Goal: Information Seeking & Learning: Learn about a topic

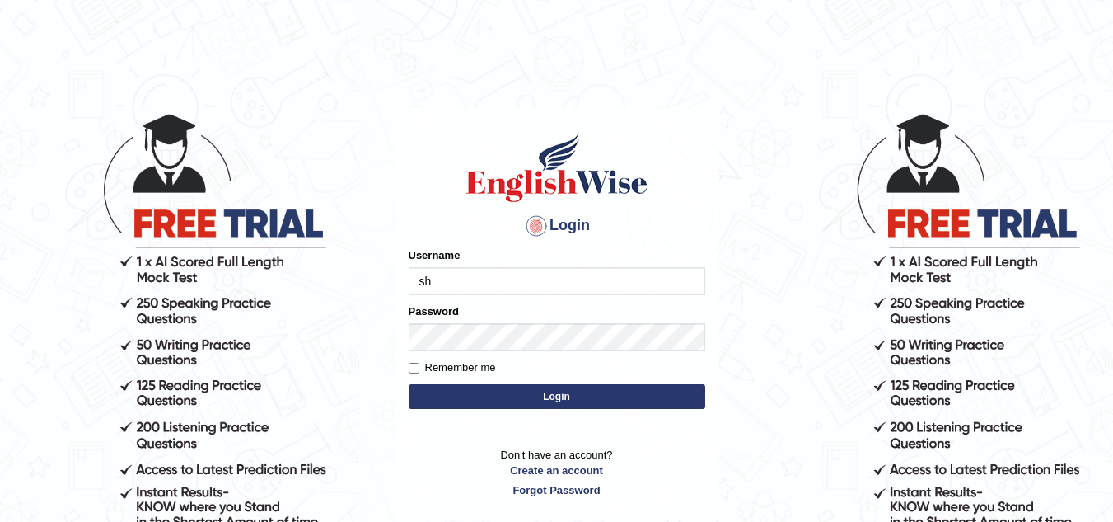
type input "s"
type input "sahara_parramatta"
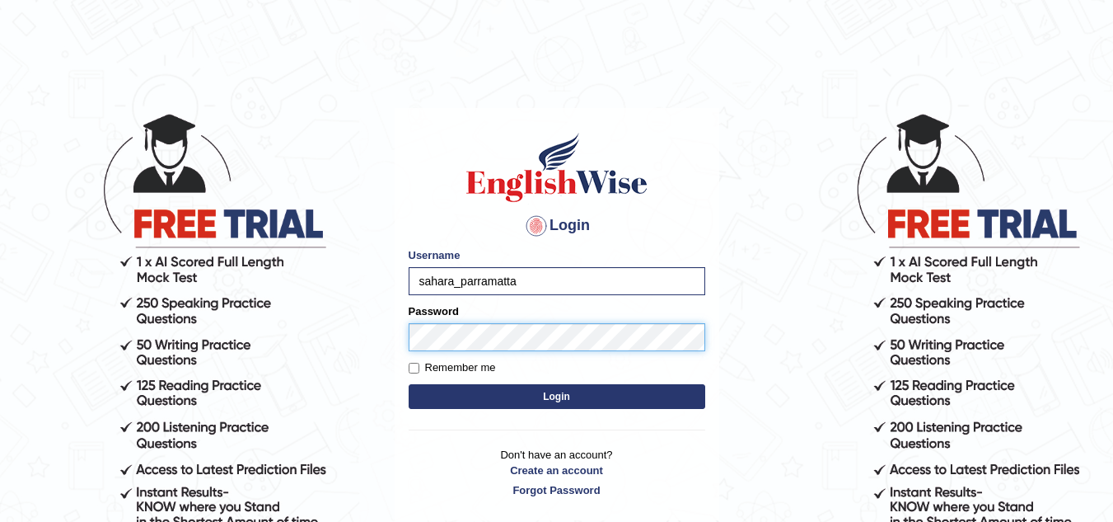
click at [409, 384] on button "Login" at bounding box center [557, 396] width 297 height 25
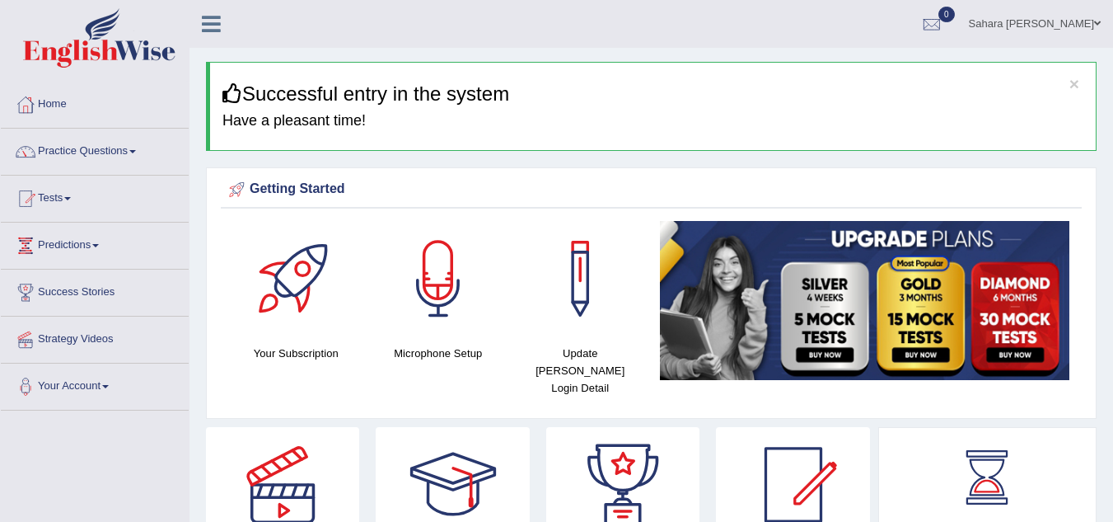
click at [67, 160] on link "Practice Questions" at bounding box center [95, 149] width 188 height 41
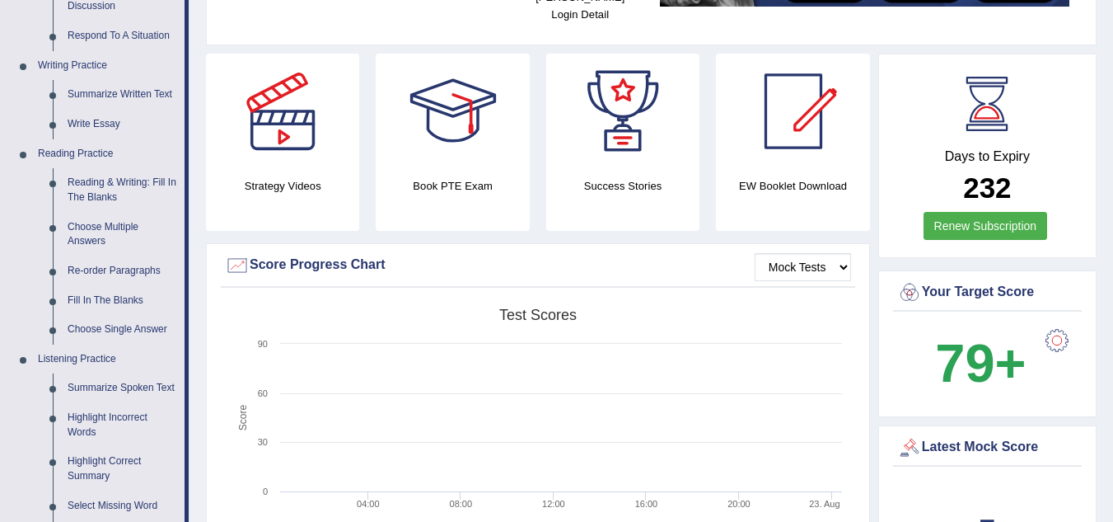
scroll to position [406, 0]
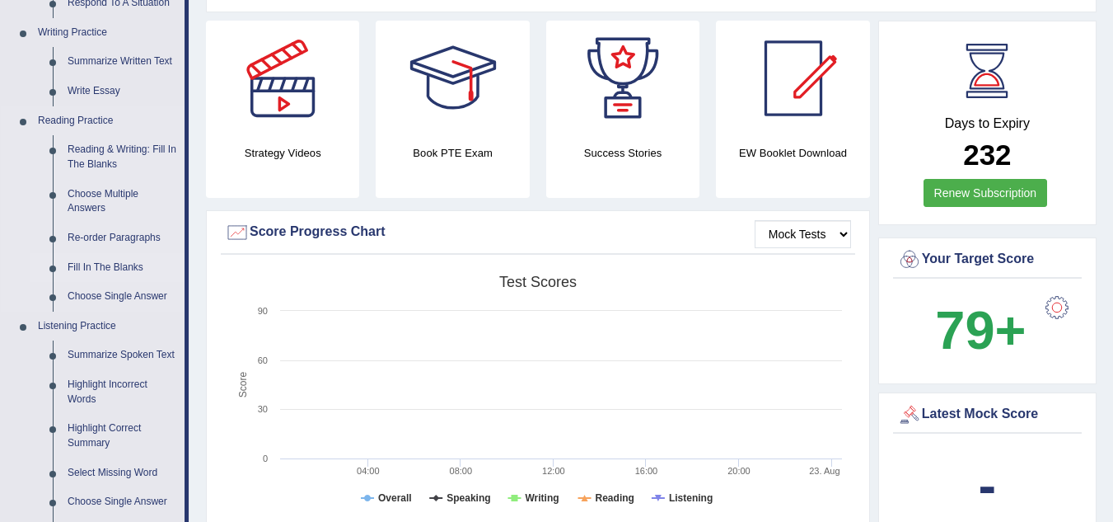
click at [86, 265] on link "Fill In The Blanks" at bounding box center [122, 268] width 124 height 30
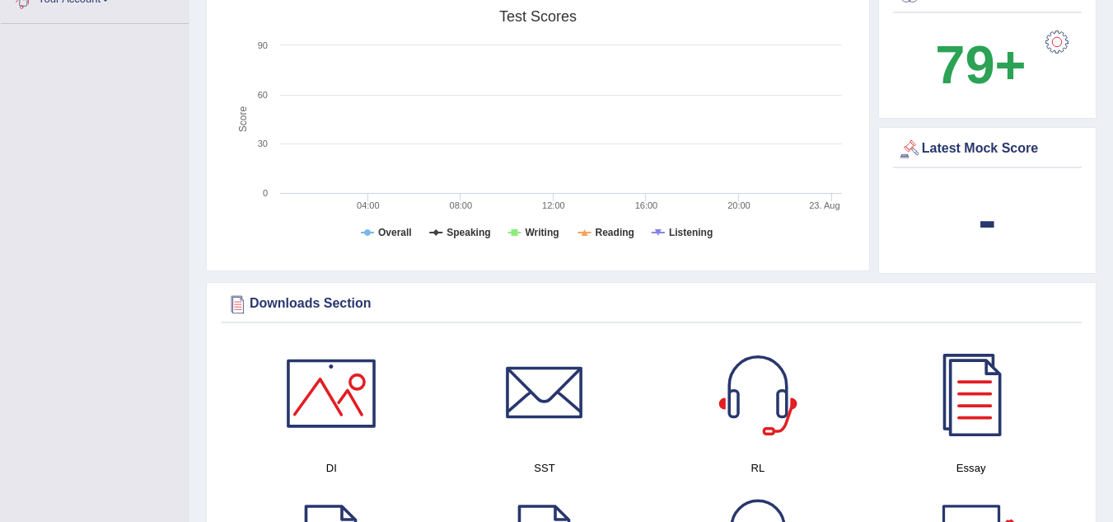
scroll to position [1284, 0]
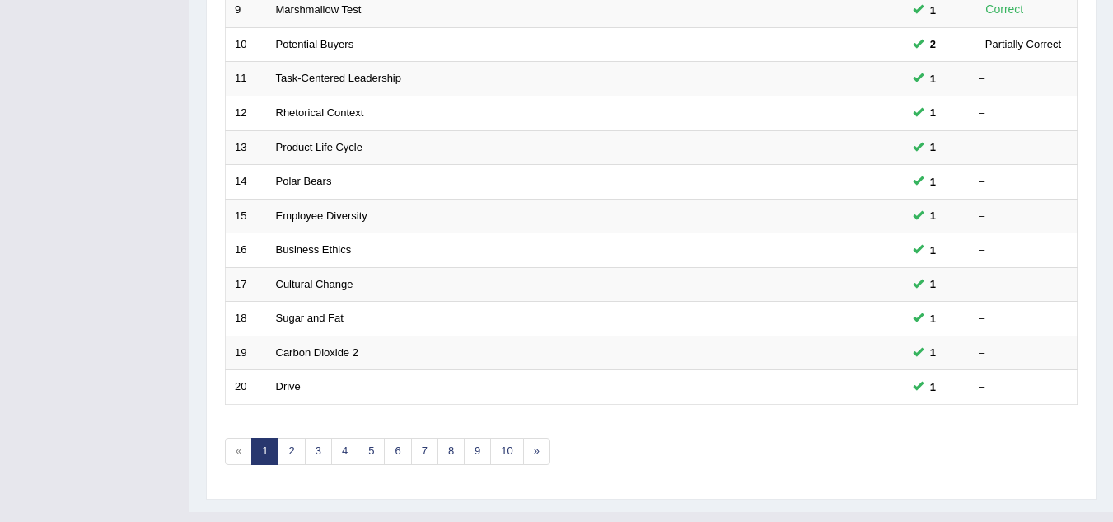
scroll to position [569, 0]
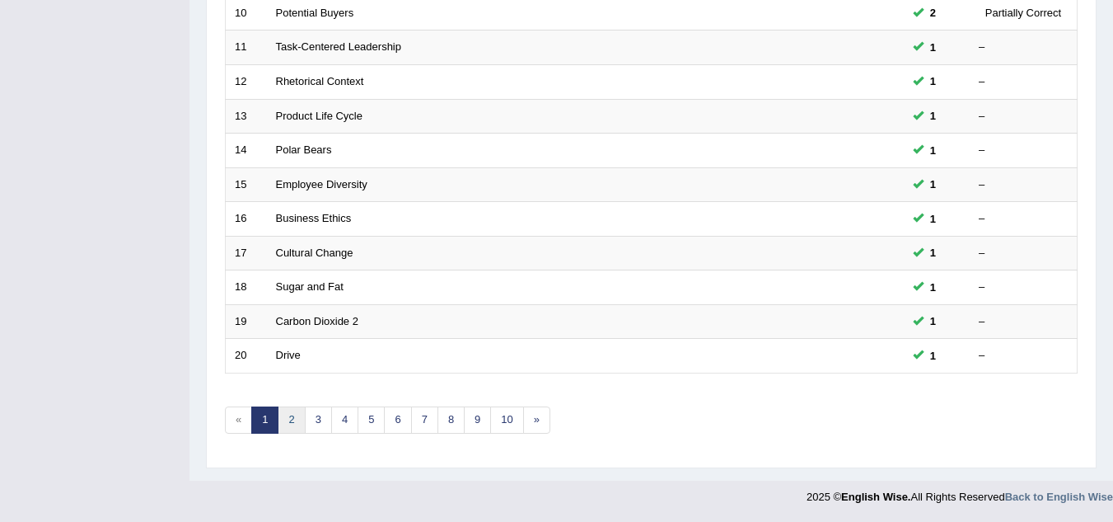
click at [292, 412] on link "2" at bounding box center [291, 419] width 27 height 27
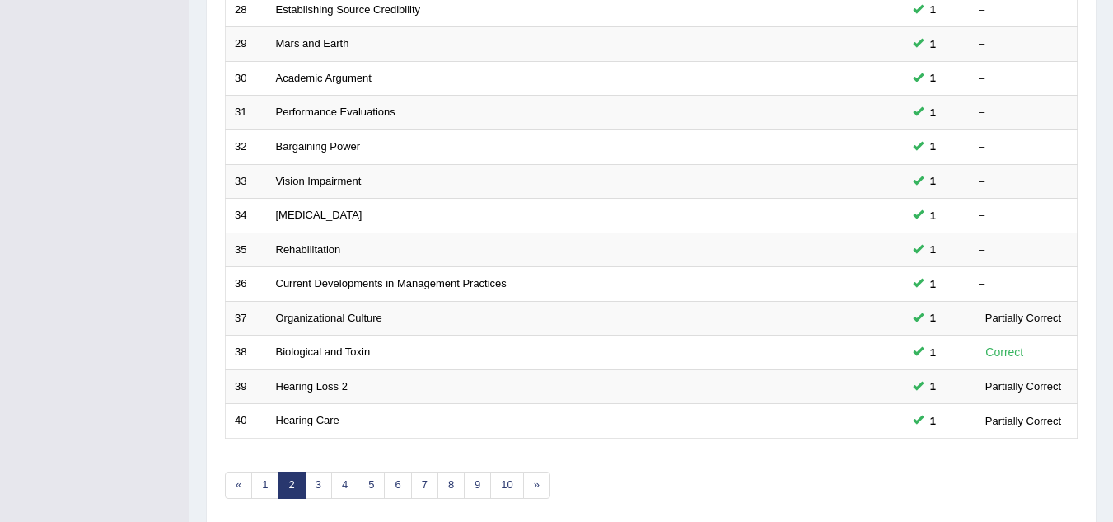
scroll to position [569, 0]
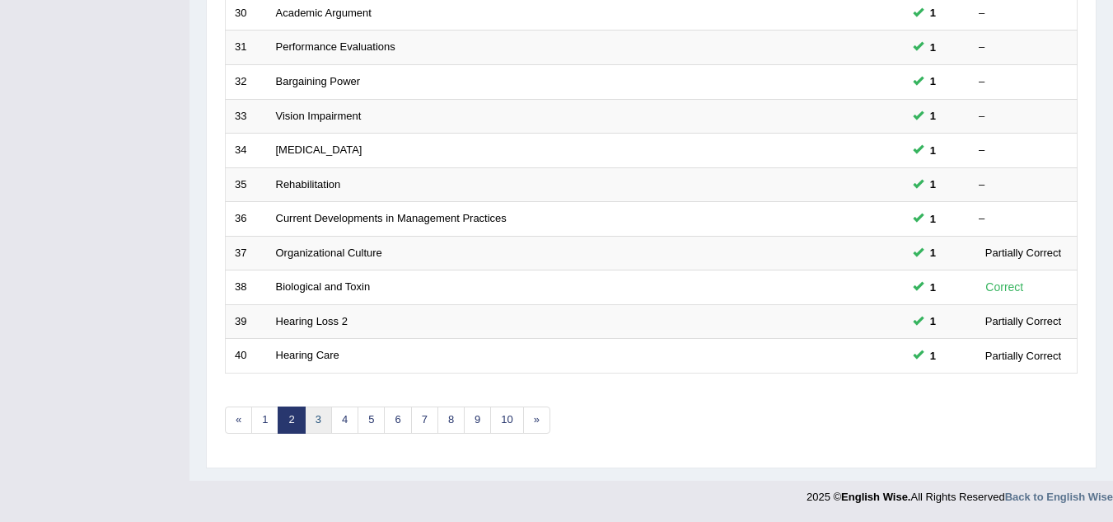
click at [314, 419] on link "3" at bounding box center [318, 419] width 27 height 27
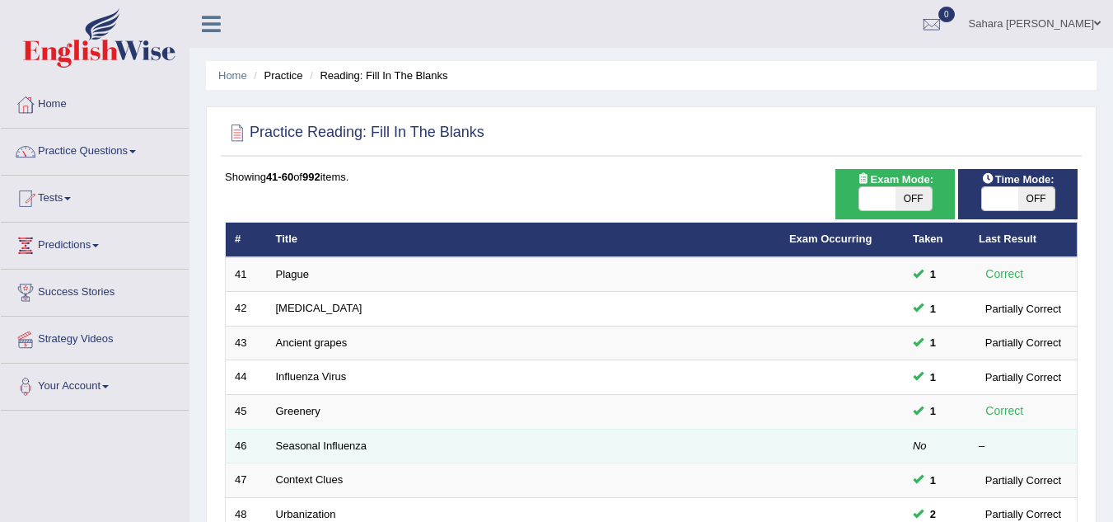
click at [920, 438] on td "No" at bounding box center [937, 445] width 66 height 35
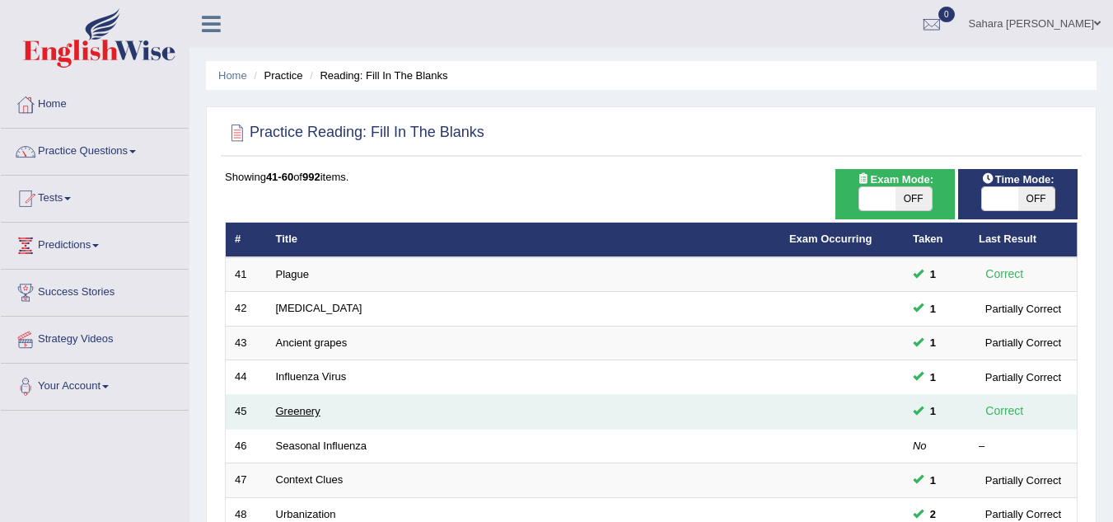
click at [306, 414] on link "Greenery" at bounding box center [298, 411] width 44 height 12
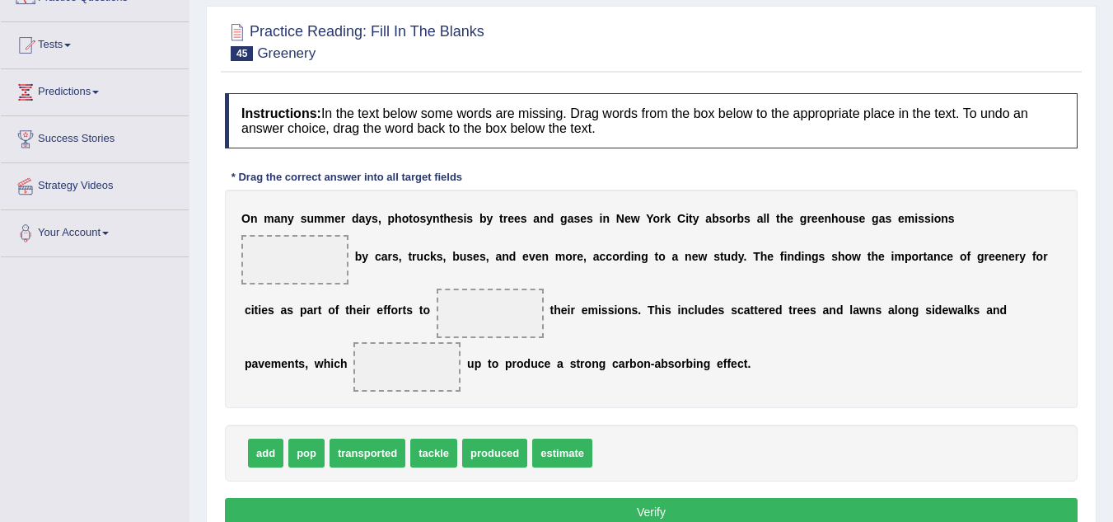
scroll to position [163, 0]
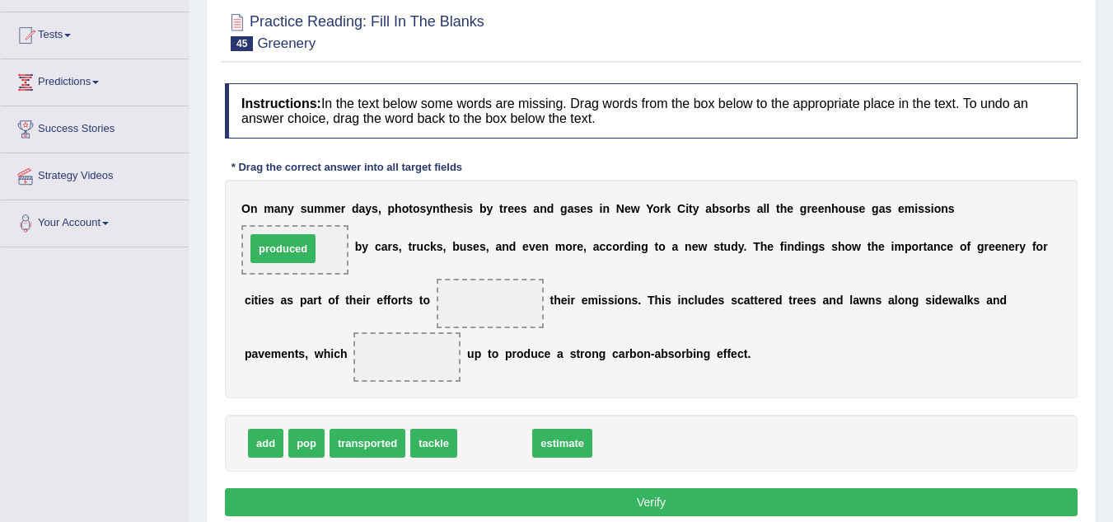
drag, startPoint x: 488, startPoint y: 445, endPoint x: 276, endPoint y: 250, distance: 287.5
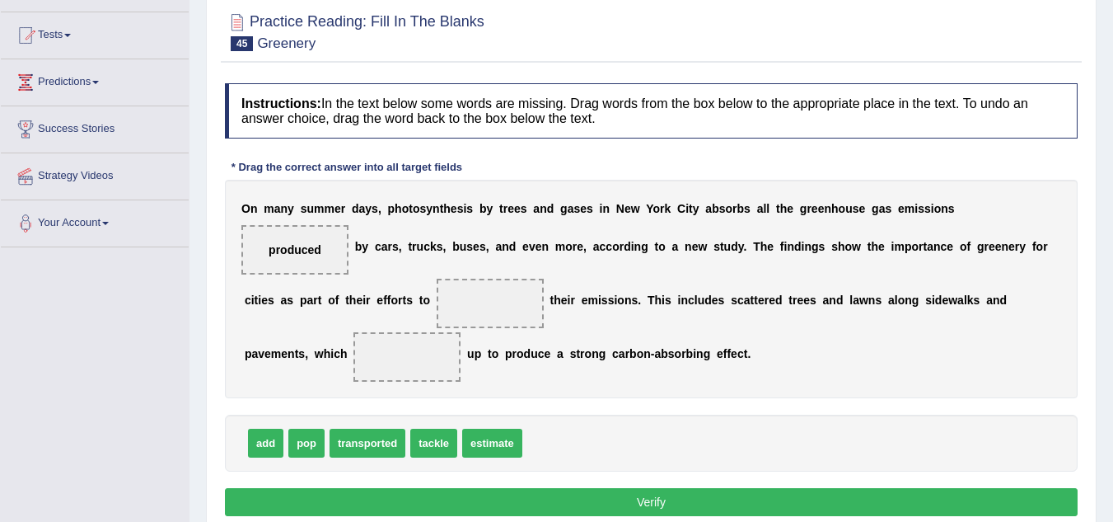
click at [271, 438] on span "add" at bounding box center [265, 442] width 35 height 29
drag, startPoint x: 271, startPoint y: 438, endPoint x: 507, endPoint y: 296, distance: 275.4
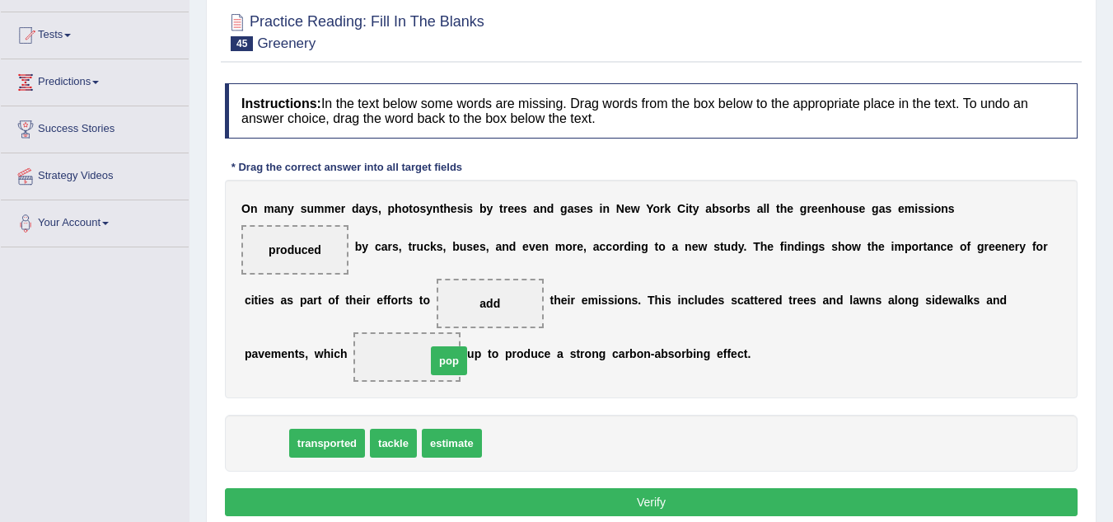
drag, startPoint x: 263, startPoint y: 443, endPoint x: 447, endPoint y: 361, distance: 201.4
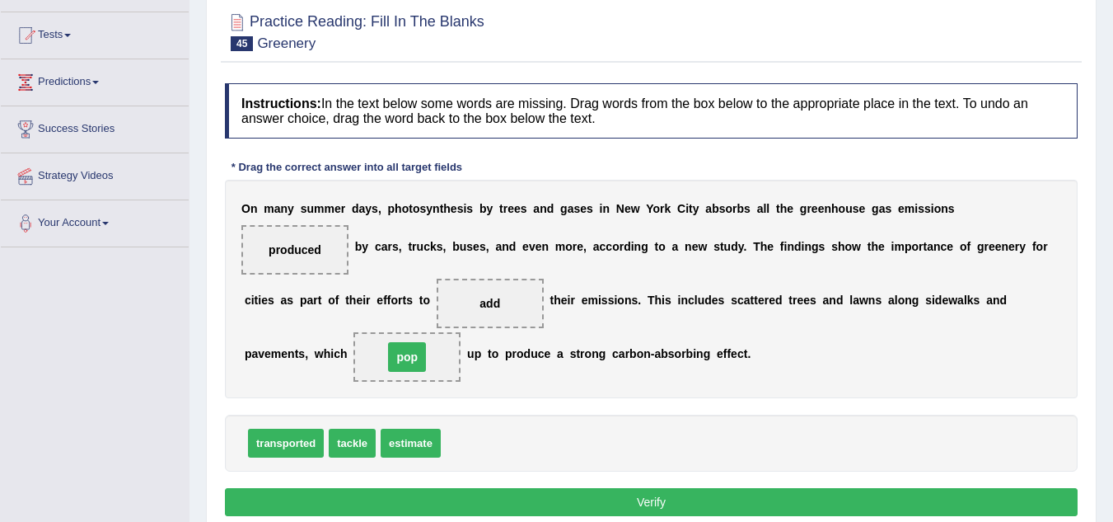
click at [447, 361] on span "pop" at bounding box center [406, 356] width 107 height 49
click at [535, 502] on button "Verify" at bounding box center [651, 502] width 853 height 28
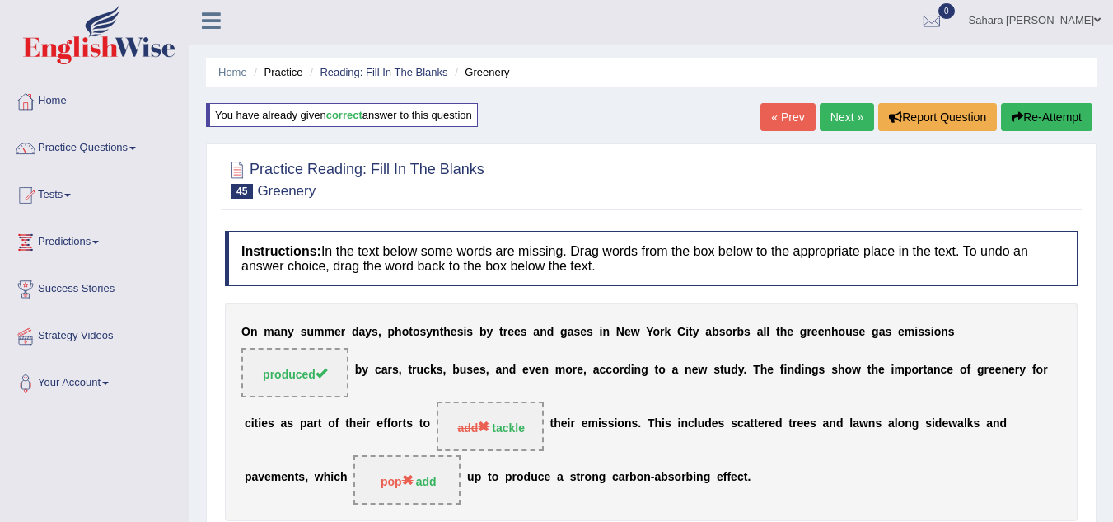
scroll to position [0, 0]
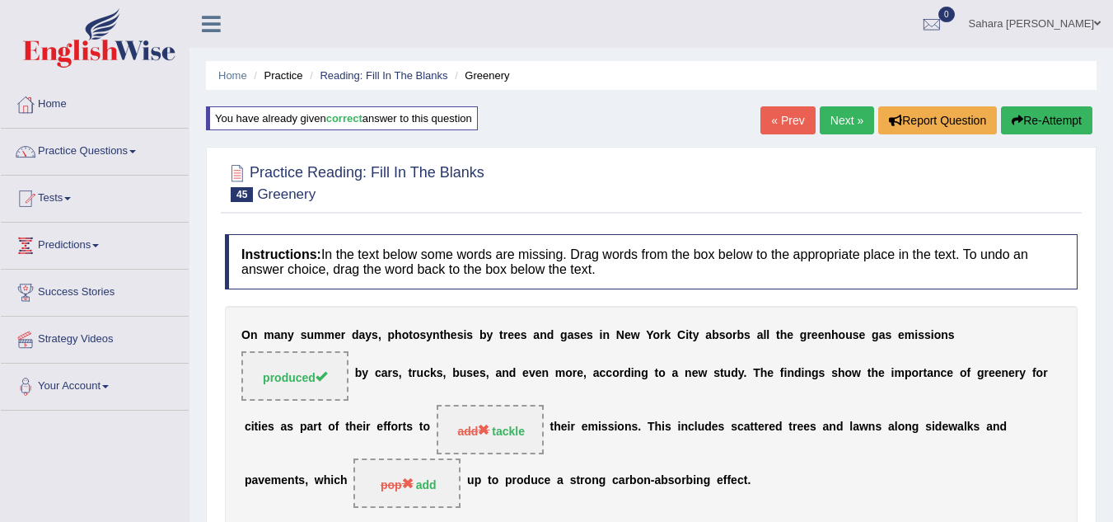
click at [835, 112] on link "Next »" at bounding box center [847, 120] width 54 height 28
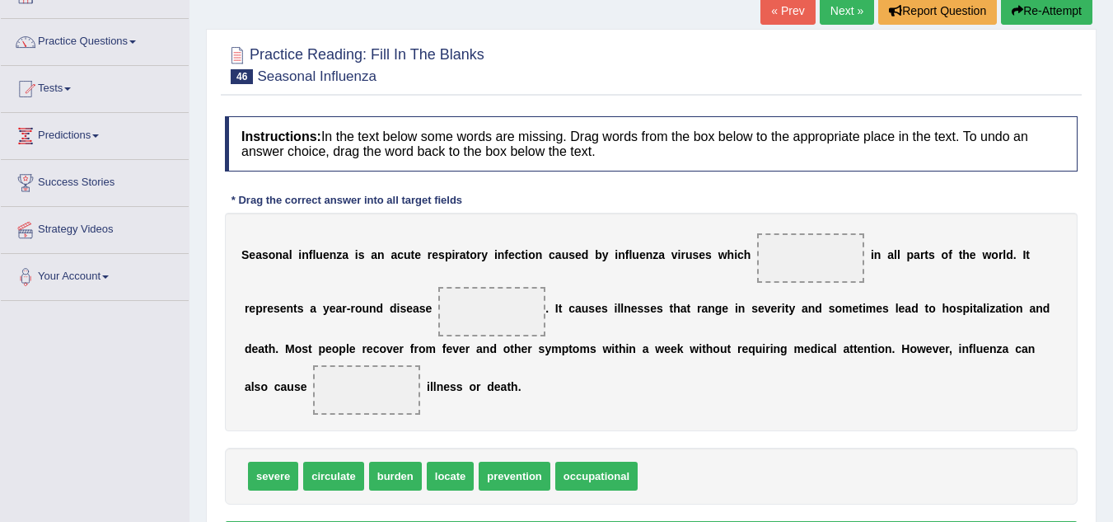
scroll to position [143, 0]
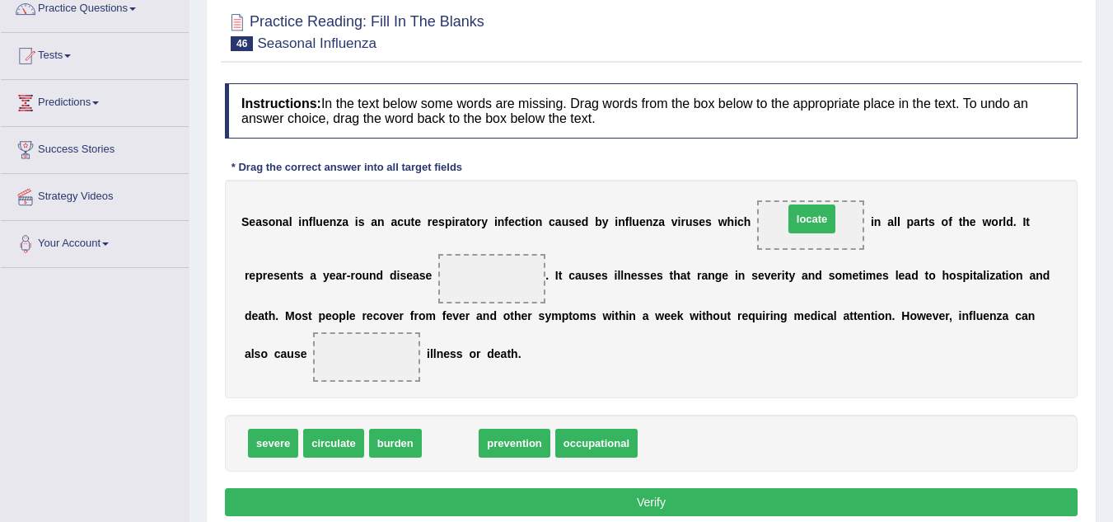
drag, startPoint x: 456, startPoint y: 442, endPoint x: 818, endPoint y: 218, distance: 425.5
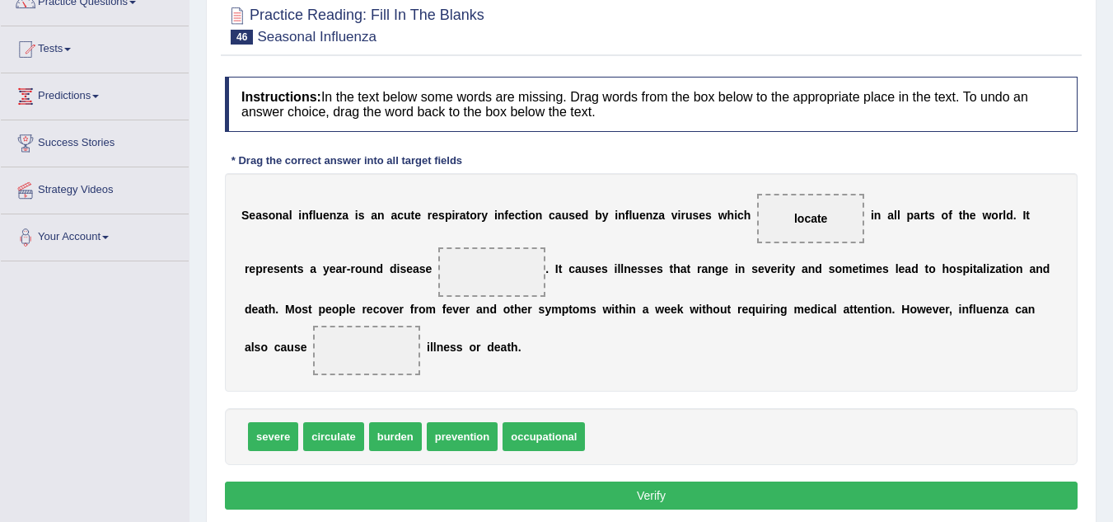
scroll to position [151, 0]
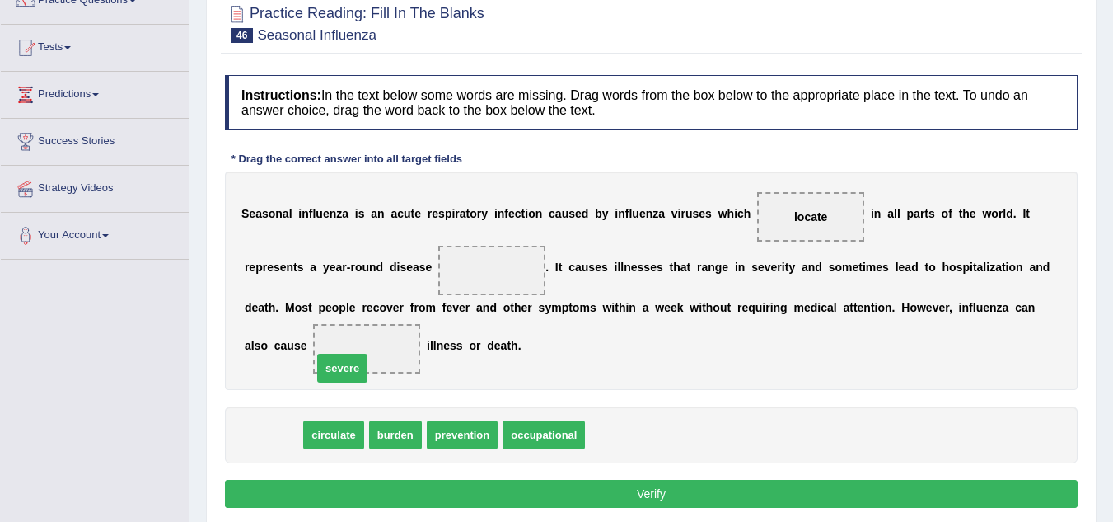
drag, startPoint x: 278, startPoint y: 433, endPoint x: 372, endPoint y: 346, distance: 127.7
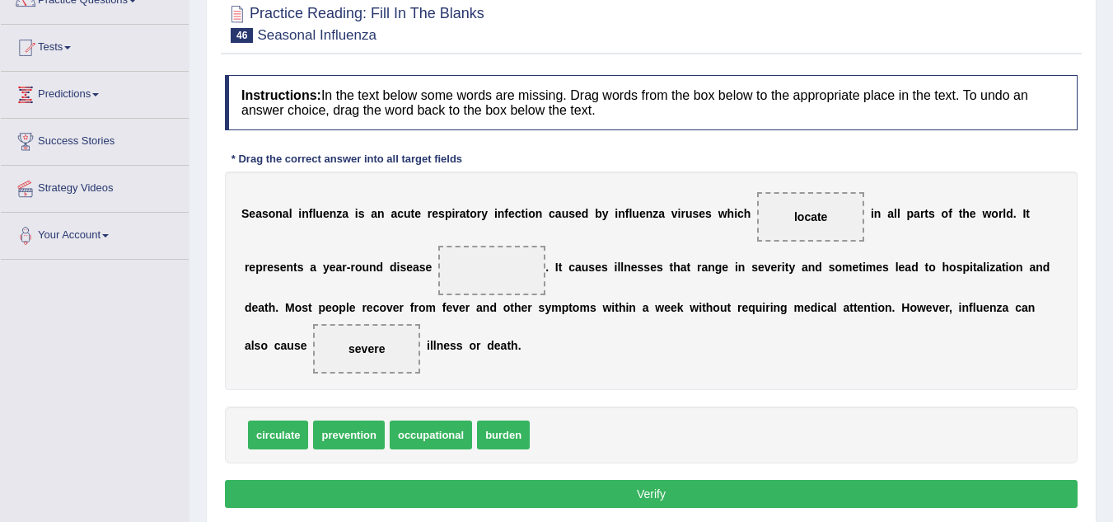
click at [330, 430] on span "prevention" at bounding box center [348, 434] width 71 height 29
drag, startPoint x: 330, startPoint y: 430, endPoint x: 394, endPoint y: 351, distance: 101.4
click at [460, 420] on div "circulate occupational burden severe" at bounding box center [651, 434] width 853 height 57
drag, startPoint x: 479, startPoint y: 434, endPoint x: 392, endPoint y: 379, distance: 102.6
drag, startPoint x: 435, startPoint y: 433, endPoint x: 471, endPoint y: 265, distance: 171.9
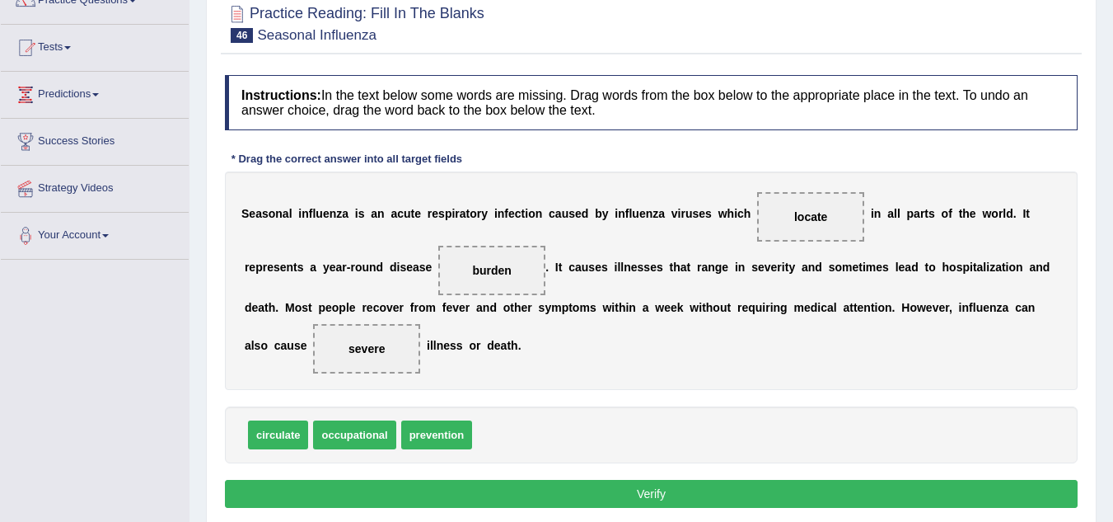
click at [493, 482] on button "Verify" at bounding box center [651, 494] width 853 height 28
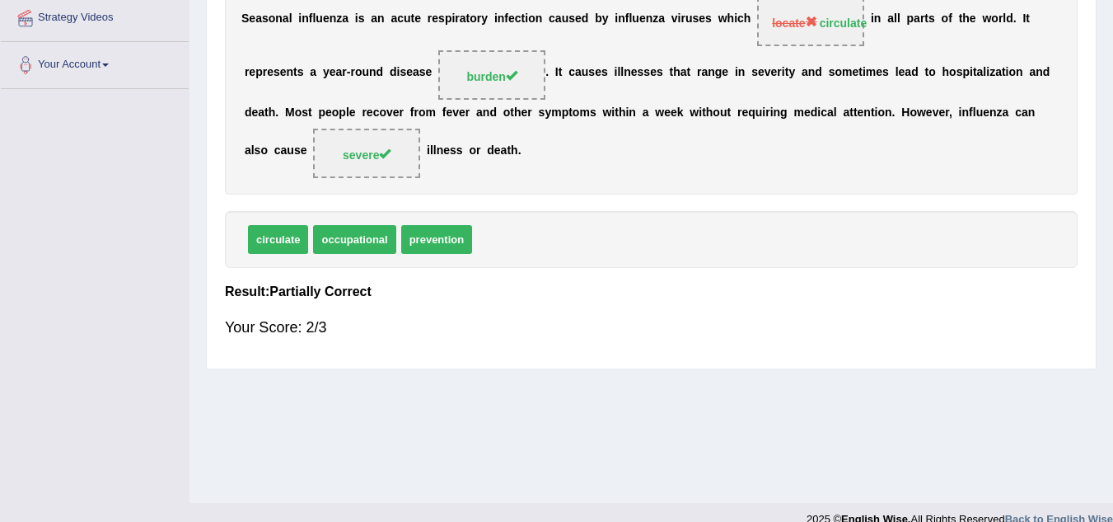
scroll to position [344, 0]
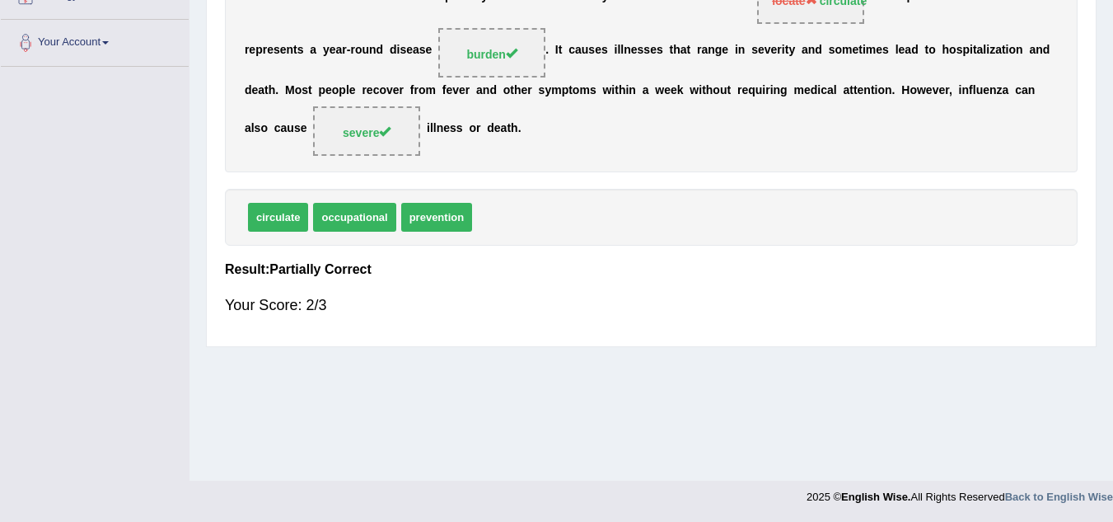
click at [1111, 114] on div "Home Practice Reading: Fill In The Blanks Seasonal Influenza « Prev Next » Repo…" at bounding box center [652, 68] width 924 height 824
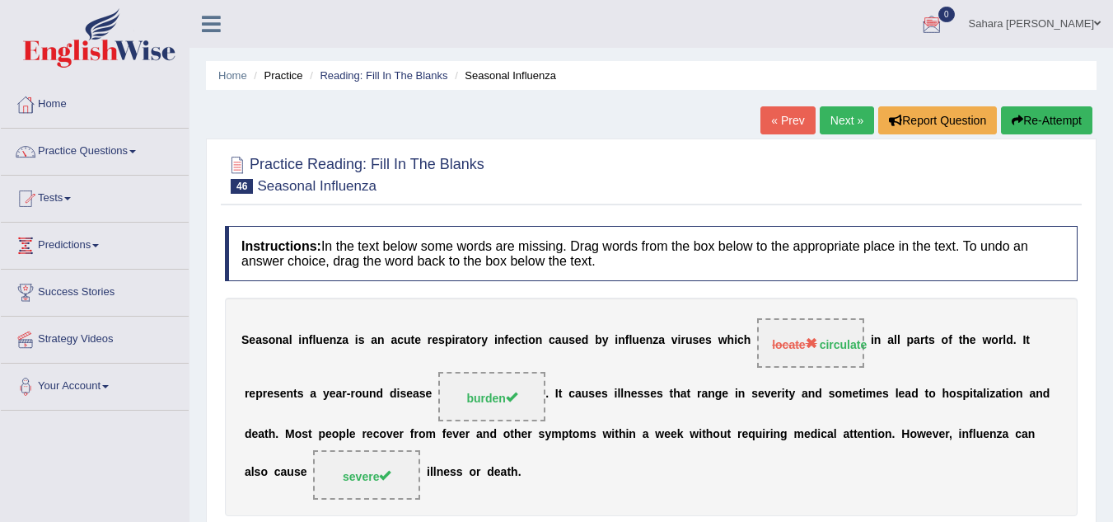
click at [845, 114] on link "Next »" at bounding box center [847, 120] width 54 height 28
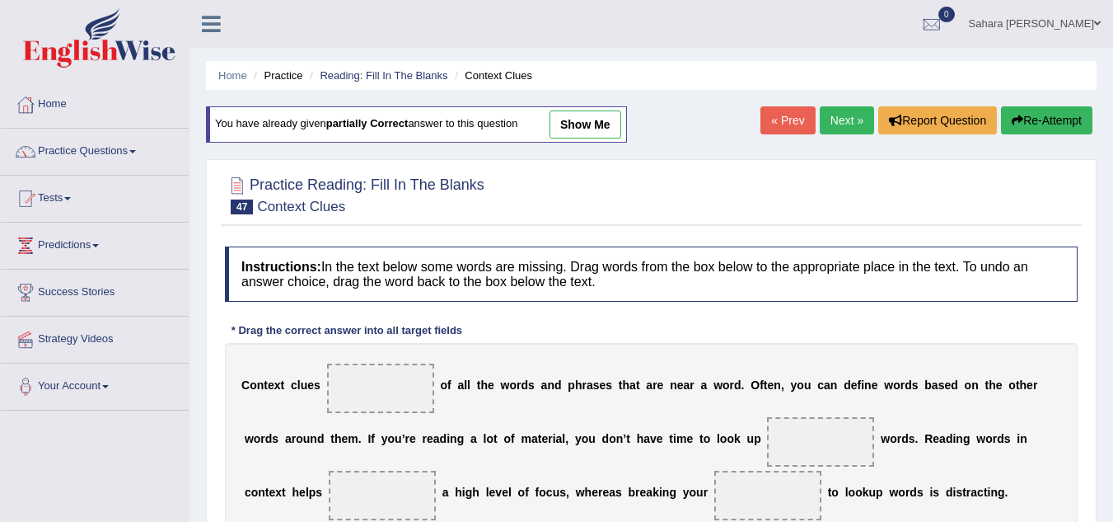
scroll to position [344, 0]
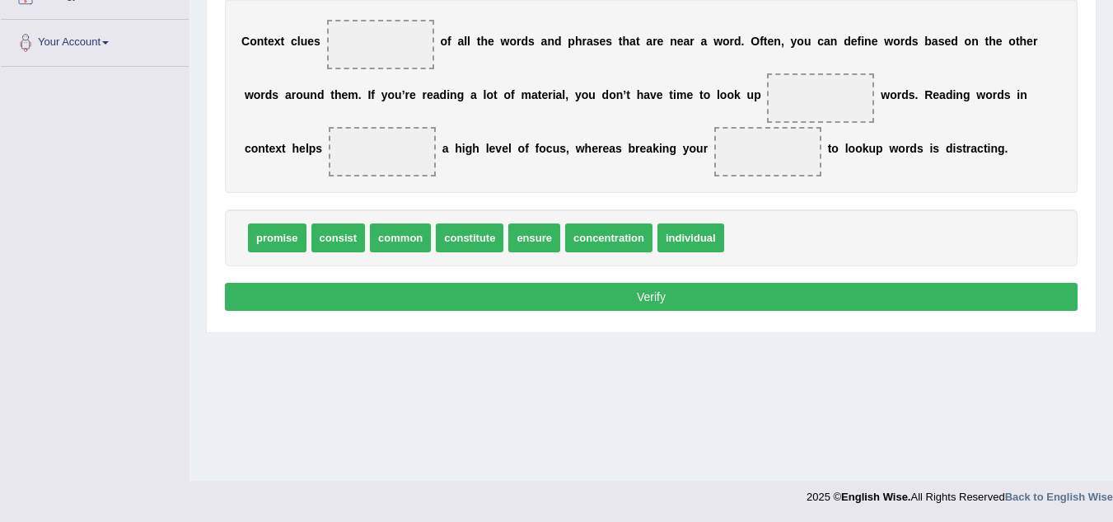
drag, startPoint x: 324, startPoint y: 227, endPoint x: 311, endPoint y: 75, distance: 153.0
click at [311, 223] on span "consist" at bounding box center [338, 237] width 54 height 29
drag, startPoint x: 342, startPoint y: 237, endPoint x: 361, endPoint y: 119, distance: 120.1
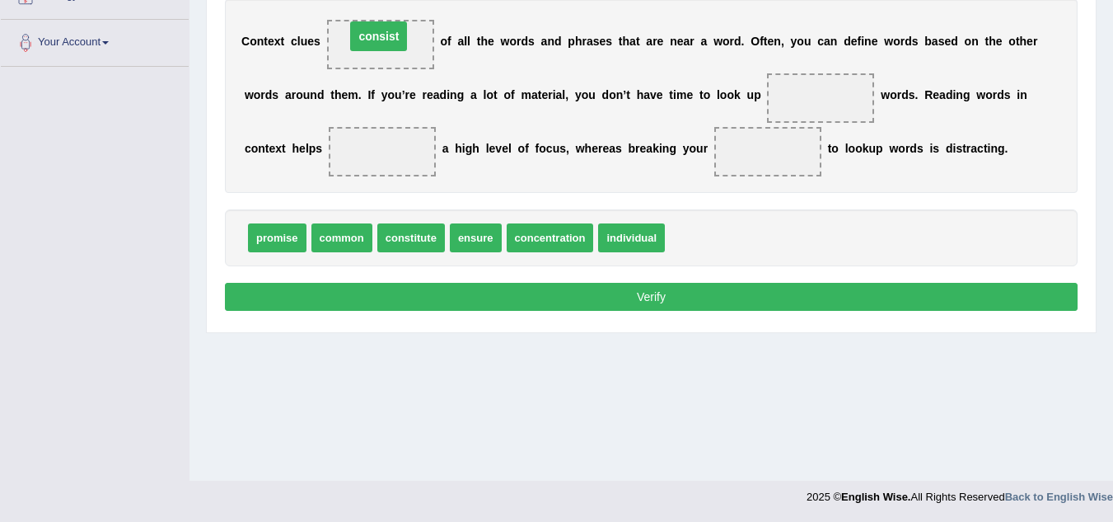
drag, startPoint x: 391, startPoint y: 148, endPoint x: 387, endPoint y: 33, distance: 115.4
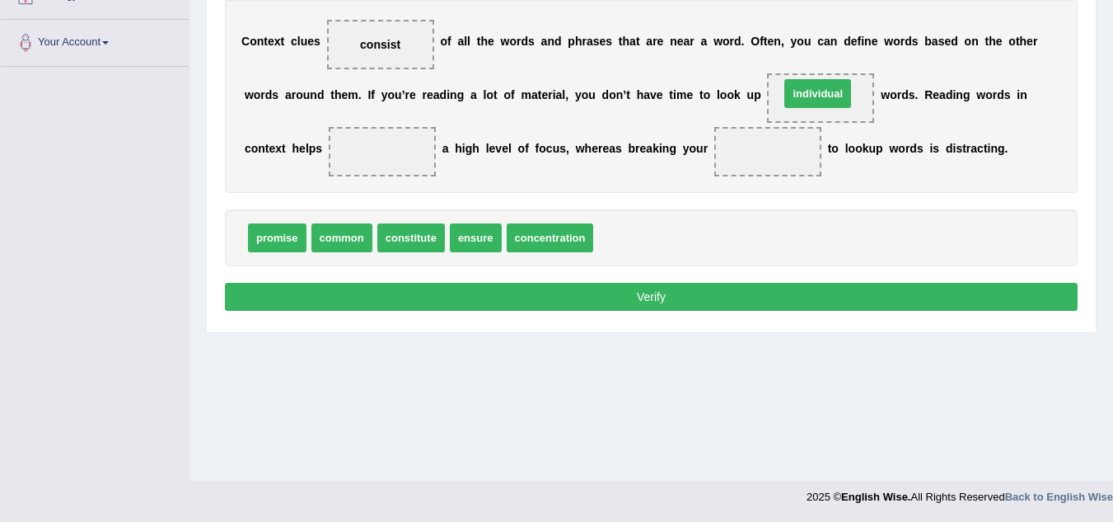
drag, startPoint x: 649, startPoint y: 227, endPoint x: 835, endPoint y: 82, distance: 235.5
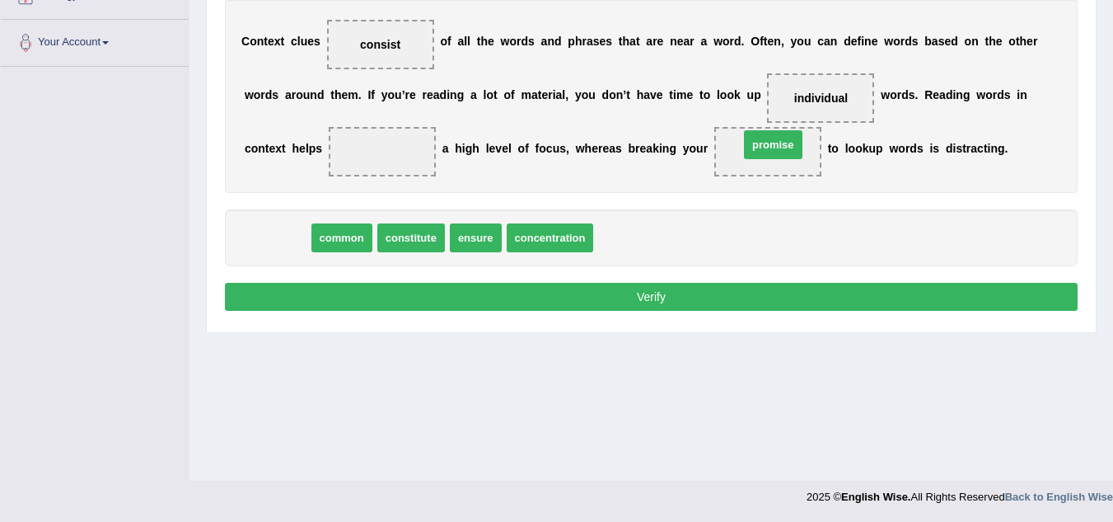
drag, startPoint x: 278, startPoint y: 227, endPoint x: 774, endPoint y: 133, distance: 504.7
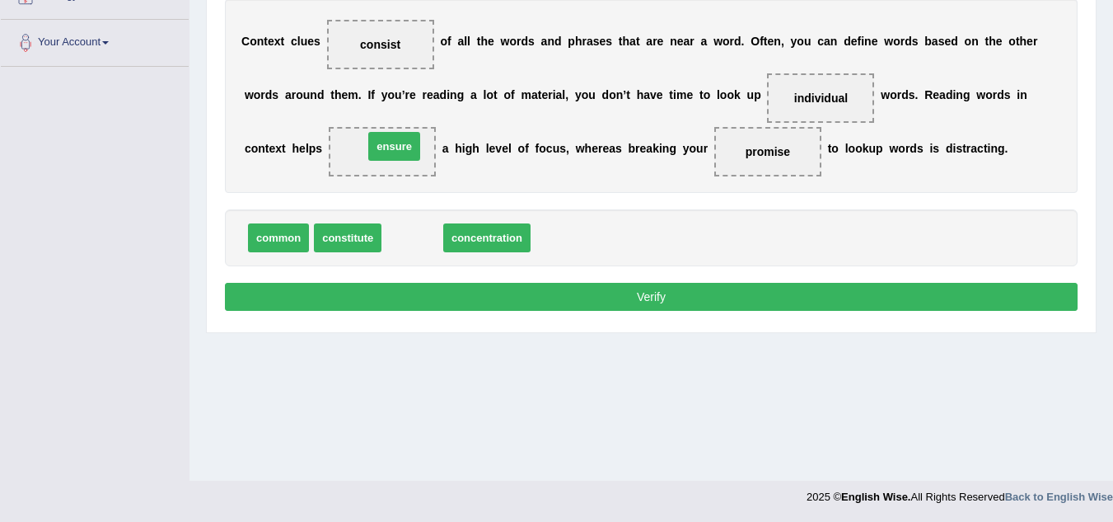
drag, startPoint x: 400, startPoint y: 239, endPoint x: 381, endPoint y: 147, distance: 93.2
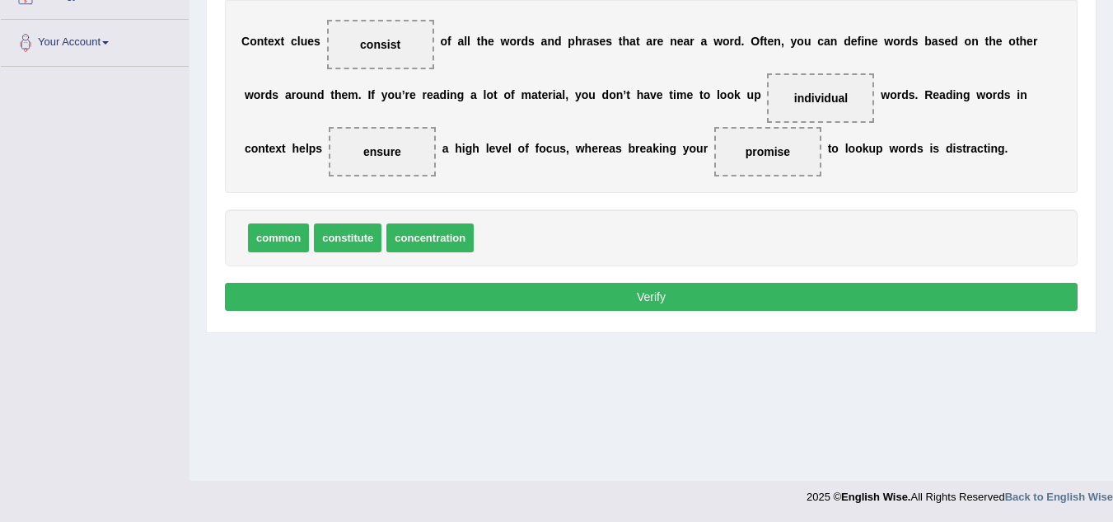
click at [433, 306] on button "Verify" at bounding box center [651, 297] width 853 height 28
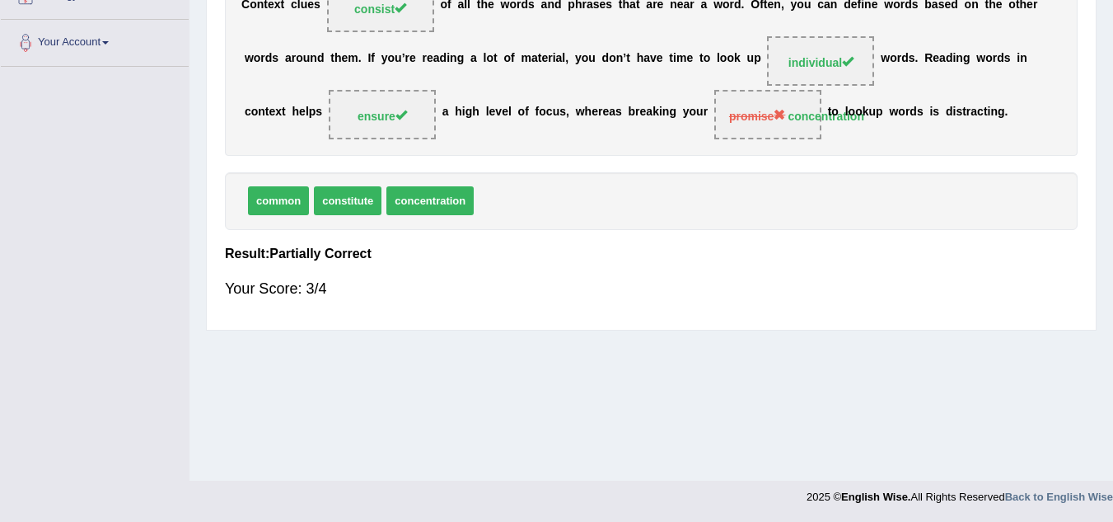
scroll to position [0, 0]
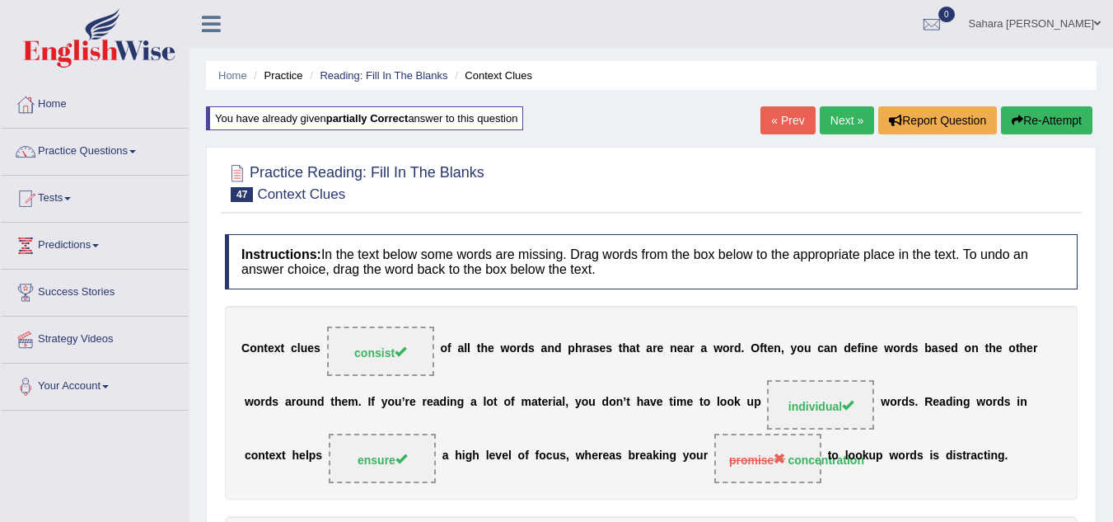
click at [828, 109] on link "Next »" at bounding box center [847, 120] width 54 height 28
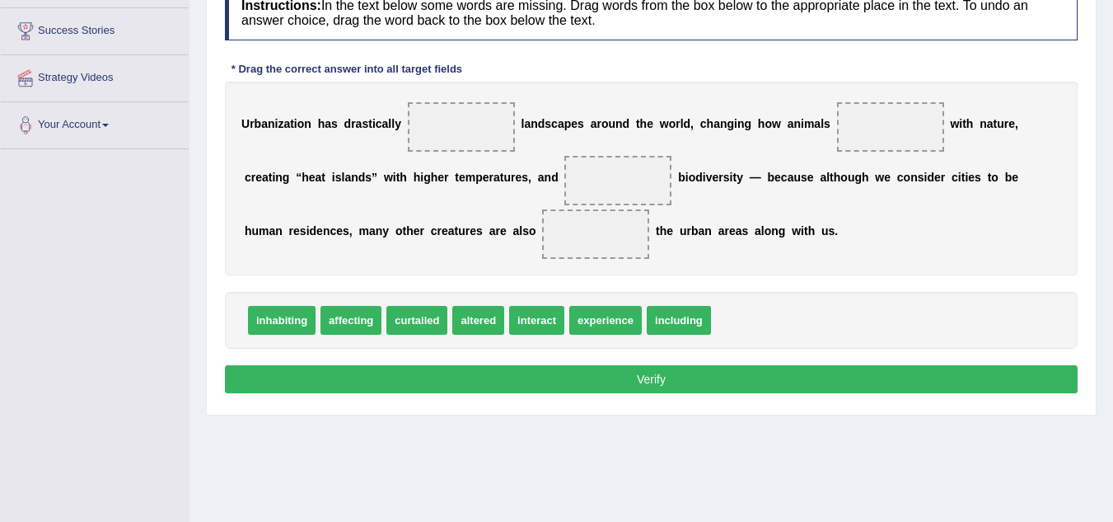
scroll to position [242, 0]
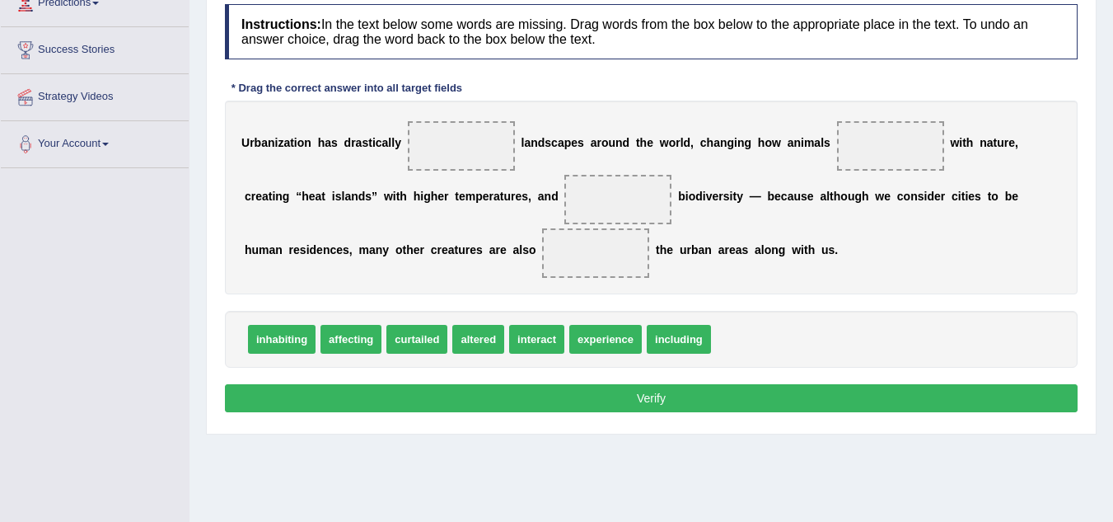
click at [1111, 110] on div "Home Practice Reading: Fill In The Blanks Urbanization You have already given p…" at bounding box center [652, 170] width 924 height 824
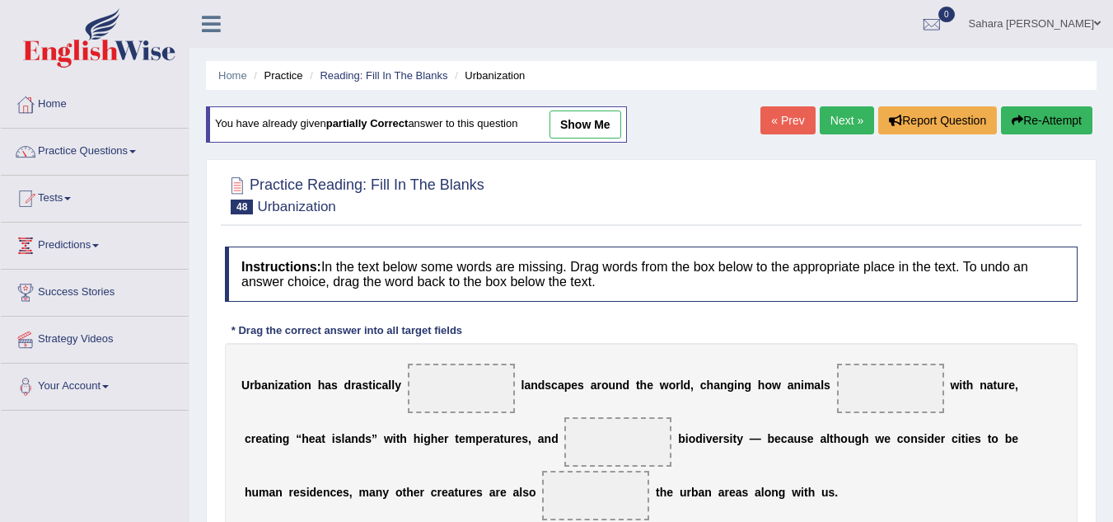
scroll to position [344, 0]
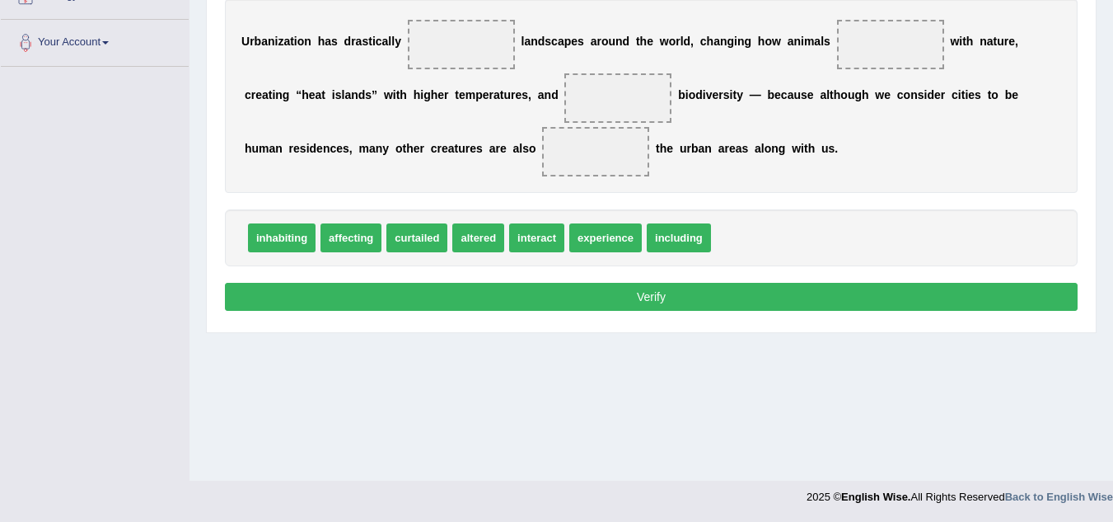
click at [548, 335] on div "Home Practice Reading: Fill In The Blanks Urbanization You have already given p…" at bounding box center [652, 68] width 924 height 824
drag, startPoint x: 298, startPoint y: 226, endPoint x: 496, endPoint y: 9, distance: 293.4
drag, startPoint x: 278, startPoint y: 241, endPoint x: 465, endPoint y: 48, distance: 268.0
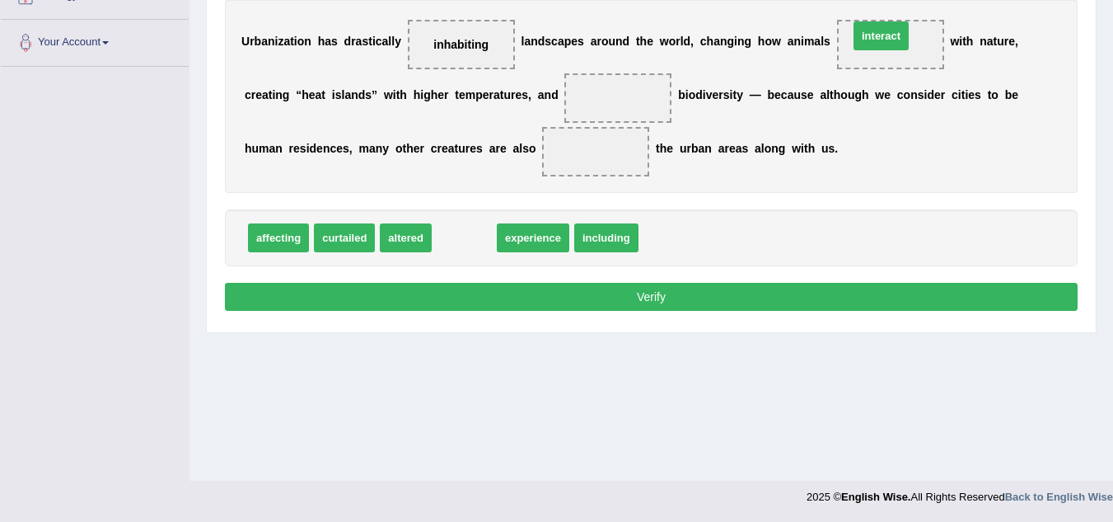
drag, startPoint x: 466, startPoint y: 228, endPoint x: 891, endPoint y: 35, distance: 466.8
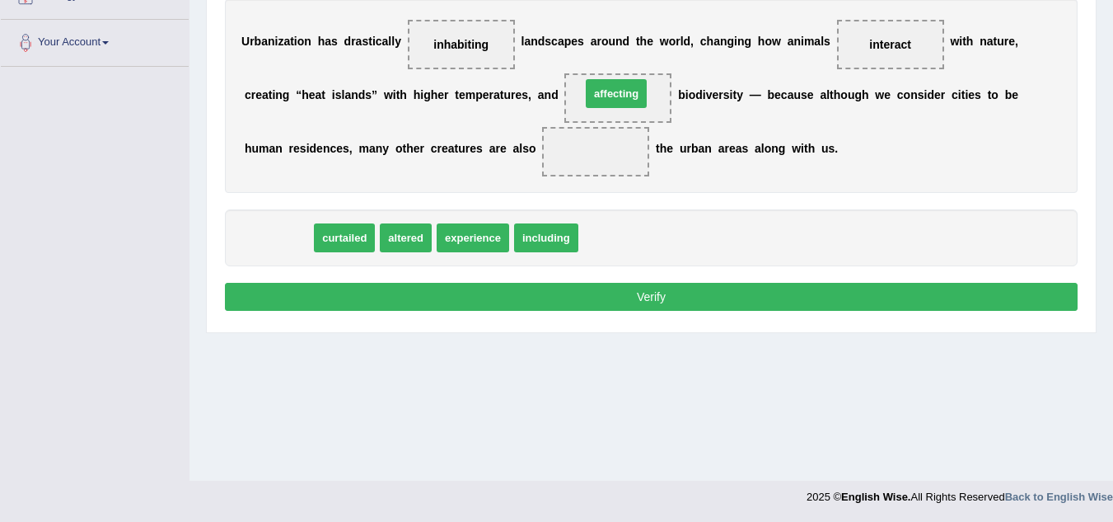
drag, startPoint x: 297, startPoint y: 236, endPoint x: 634, endPoint y: 91, distance: 367.3
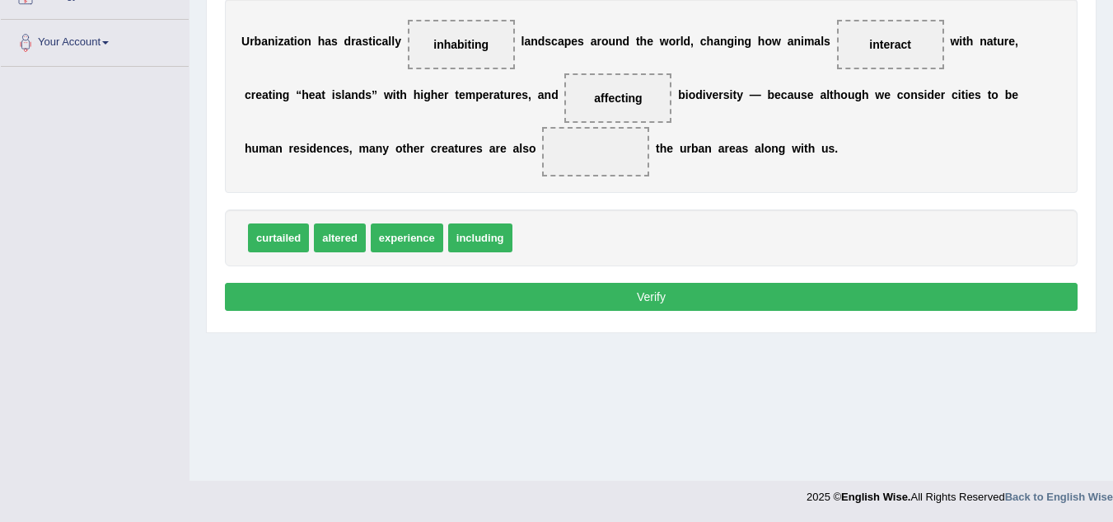
click at [722, 91] on b "r" at bounding box center [720, 94] width 4 height 13
drag, startPoint x: 340, startPoint y: 29, endPoint x: 360, endPoint y: 54, distance: 32.3
click at [360, 54] on div "U r b a n i z a t i o n h a s d r a s t i c a l l y inhabiting l a n d s c a p …" at bounding box center [651, 96] width 853 height 194
drag, startPoint x: 420, startPoint y: 241, endPoint x: 557, endPoint y: 177, distance: 150.8
click at [291, 226] on span "curtailed" at bounding box center [278, 237] width 61 height 29
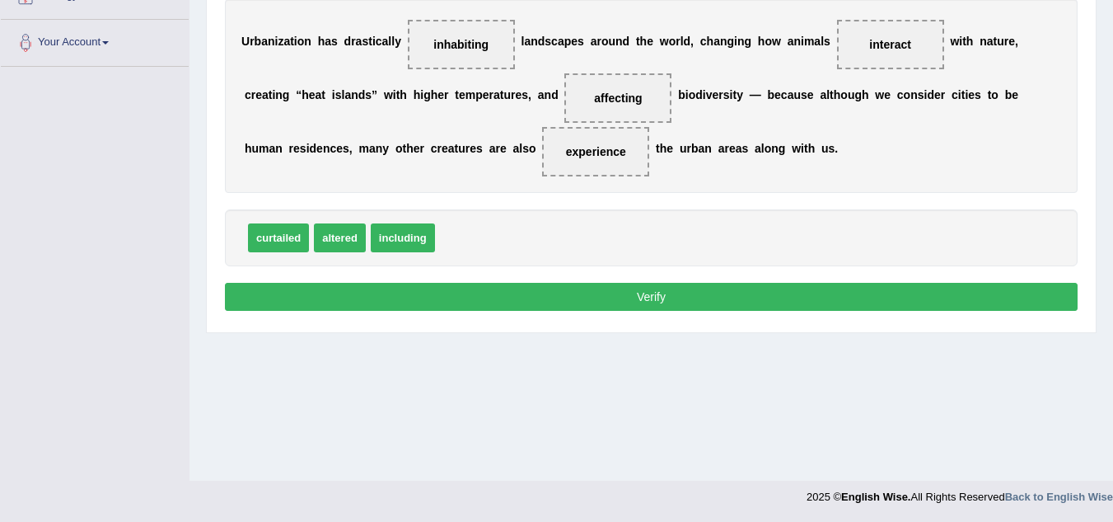
click at [611, 187] on div "U r b a n i z a t i o n h a s d r a s t i c a l l y inhabiting l a n d s c a p …" at bounding box center [651, 96] width 853 height 194
click at [876, 304] on button "Verify" at bounding box center [651, 297] width 853 height 28
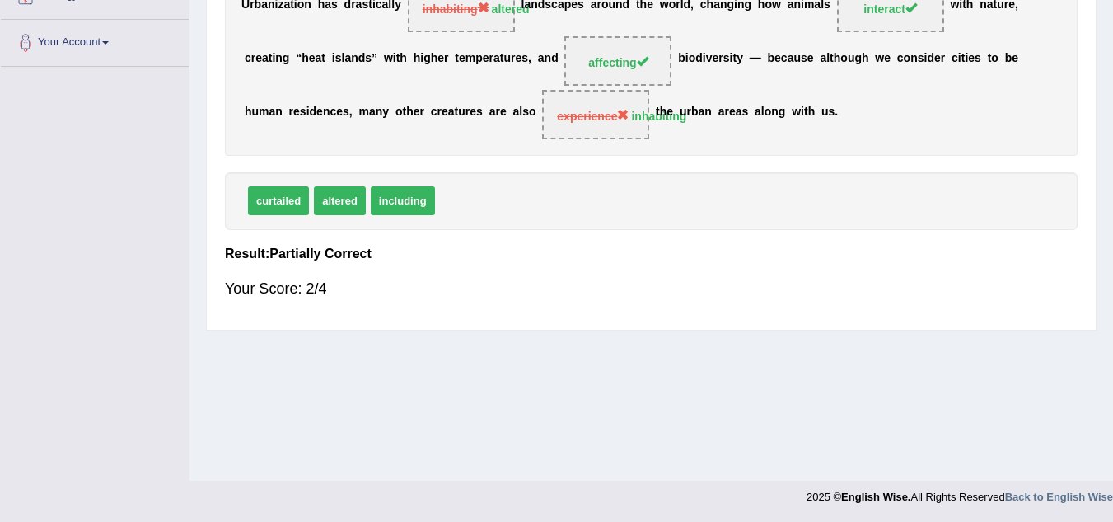
drag, startPoint x: 876, startPoint y: 304, endPoint x: 851, endPoint y: 286, distance: 30.7
click at [851, 286] on div "Your Score: 2/4" at bounding box center [651, 289] width 853 height 40
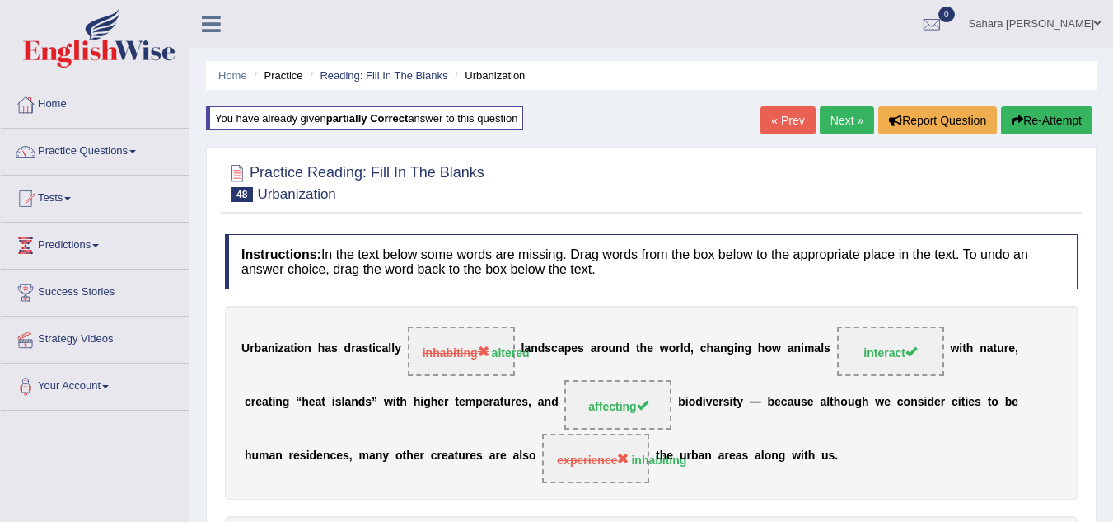
click at [859, 130] on link "Next »" at bounding box center [847, 120] width 54 height 28
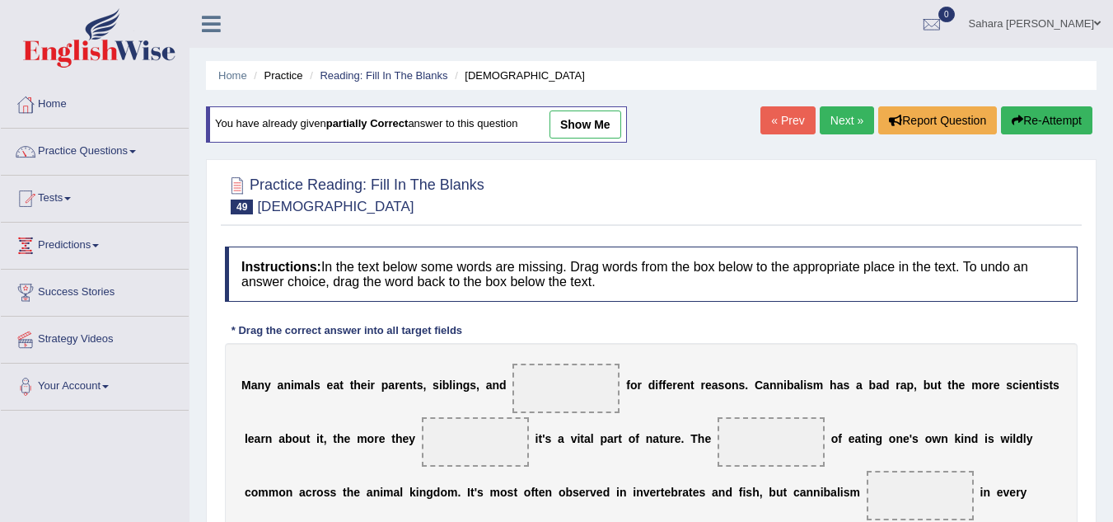
scroll to position [344, 0]
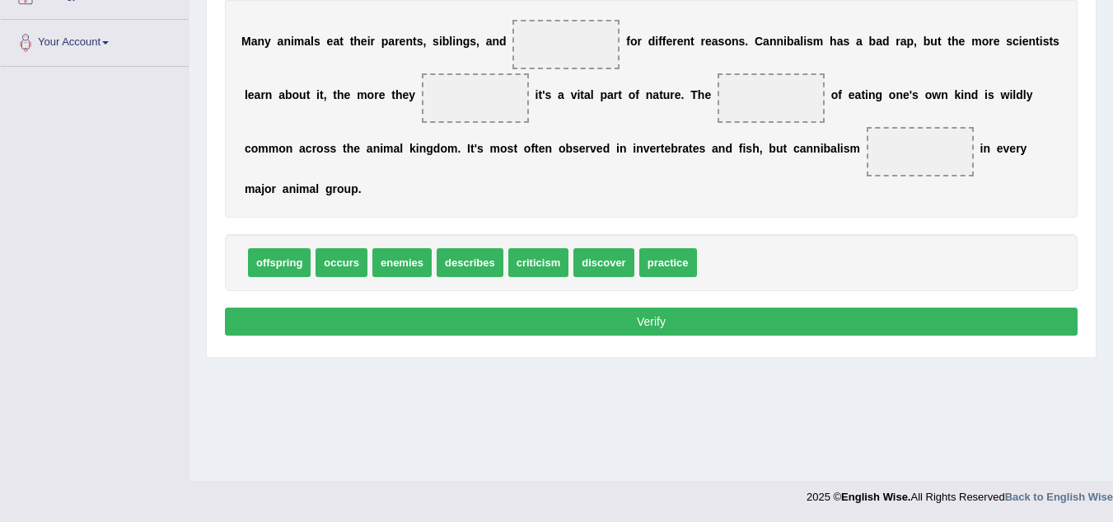
drag, startPoint x: 393, startPoint y: 266, endPoint x: 427, endPoint y: 209, distance: 66.1
click at [541, 63] on span at bounding box center [565, 44] width 107 height 49
drag, startPoint x: 276, startPoint y: 268, endPoint x: 554, endPoint y: 24, distance: 369.6
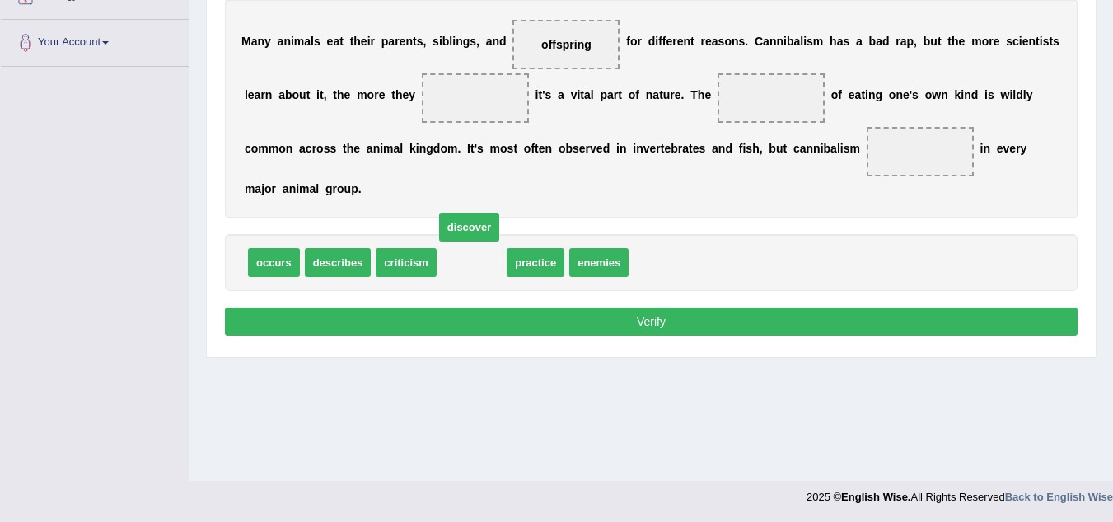
drag, startPoint x: 459, startPoint y: 256, endPoint x: 456, endPoint y: 158, distance: 98.1
click at [456, 213] on span "discover" at bounding box center [469, 227] width 60 height 29
drag, startPoint x: 471, startPoint y: 260, endPoint x: 475, endPoint y: 136, distance: 124.5
click at [475, 243] on span "discover" at bounding box center [472, 257] width 60 height 29
drag, startPoint x: 466, startPoint y: 255, endPoint x: 448, endPoint y: 221, distance: 38.7
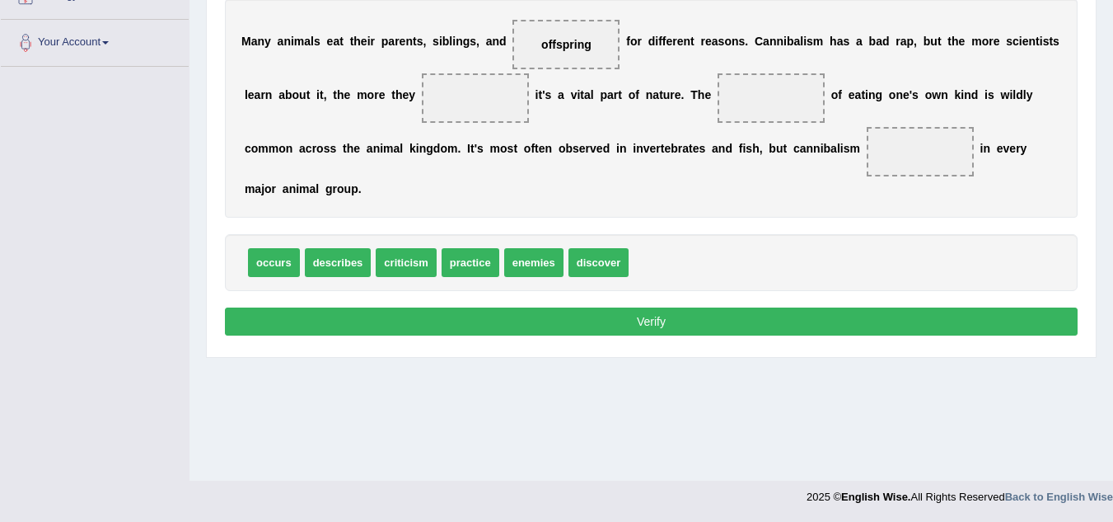
drag, startPoint x: 598, startPoint y: 262, endPoint x: 581, endPoint y: 226, distance: 40.2
drag, startPoint x: 605, startPoint y: 266, endPoint x: 482, endPoint y: 105, distance: 202.2
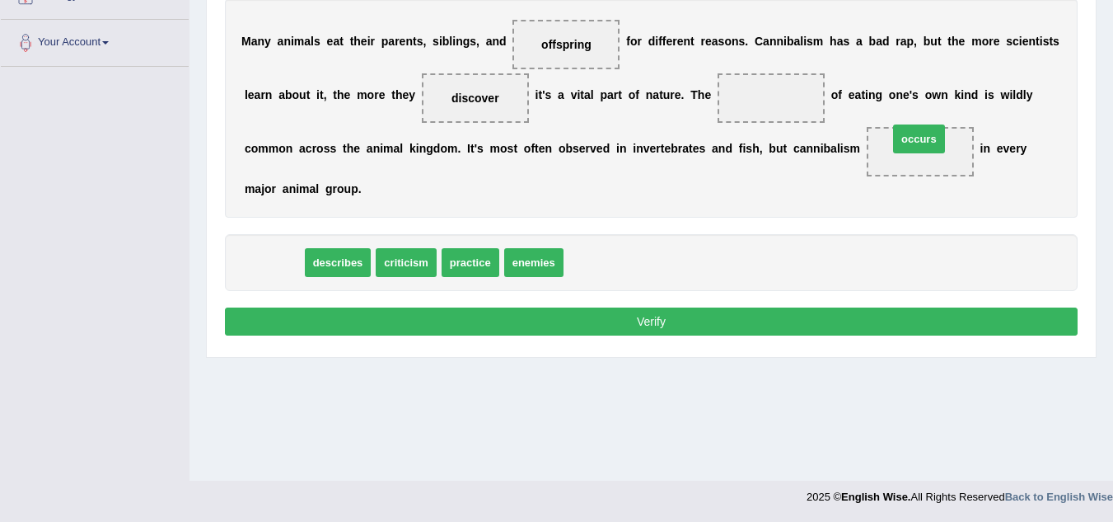
drag, startPoint x: 255, startPoint y: 257, endPoint x: 900, endPoint y: 140, distance: 655.7
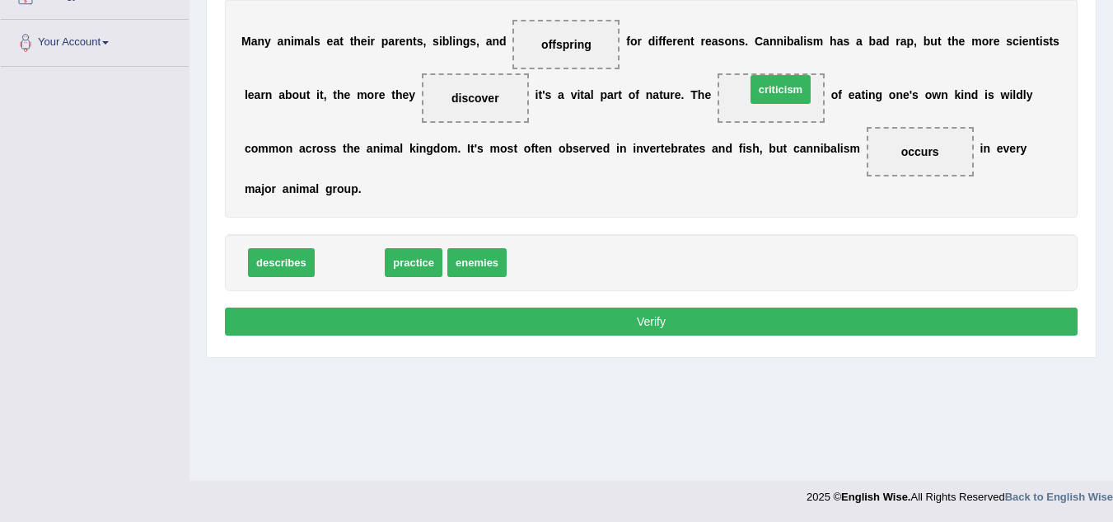
drag, startPoint x: 349, startPoint y: 265, endPoint x: 780, endPoint y: 92, distance: 464.3
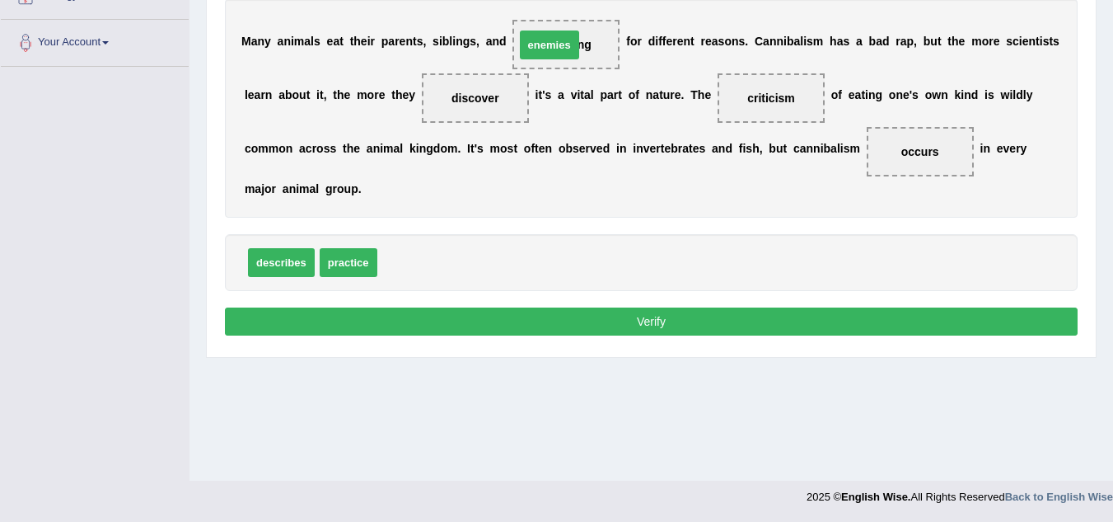
drag, startPoint x: 413, startPoint y: 267, endPoint x: 550, endPoint y: 49, distance: 257.4
